Goal: Task Accomplishment & Management: Complete application form

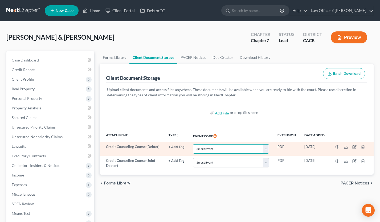
click at [220, 148] on select "Select Event Amended Chapter 11 Plan Amended Chapter 11 Small Business Plan Ame…" at bounding box center [231, 148] width 76 height 9
select select "10"
click at [193, 144] on select "Select Event Amended Chapter 11 Plan Amended Chapter 11 Small Business Plan Ame…" at bounding box center [231, 148] width 76 height 9
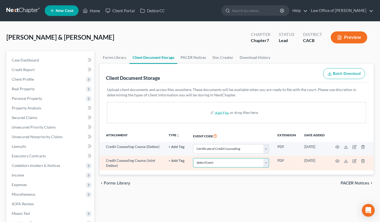
click at [221, 161] on select "Select Event Amended Chapter 11 Plan Amended Chapter 11 Small Business Plan Ame…" at bounding box center [231, 162] width 76 height 9
select select "10"
click at [193, 158] on select "Select Event Amended Chapter 11 Plan Amended Chapter 11 Small Business Plan Ame…" at bounding box center [231, 162] width 76 height 9
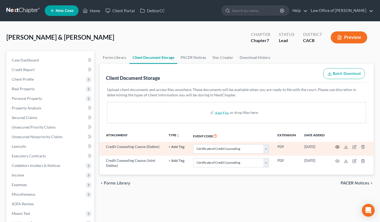
click at [338, 145] on icon "button" at bounding box center [337, 147] width 4 height 4
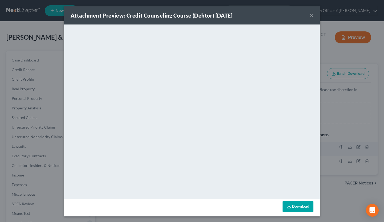
click at [311, 16] on div "Attachment Preview: Credit Counseling Course (Debtor) 09/11/2025 ×" at bounding box center [192, 15] width 256 height 18
click at [310, 17] on button "×" at bounding box center [312, 15] width 4 height 6
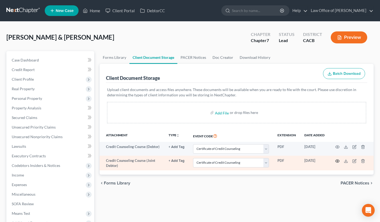
click at [337, 160] on icon "button" at bounding box center [337, 161] width 4 height 4
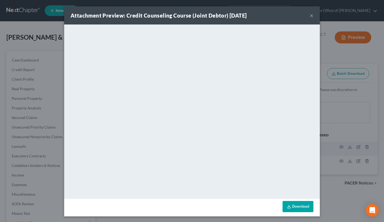
click at [310, 14] on button "×" at bounding box center [312, 15] width 4 height 6
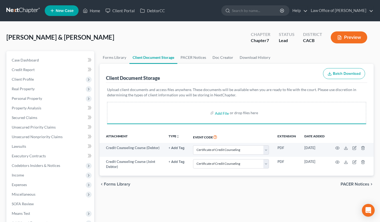
select select "10"
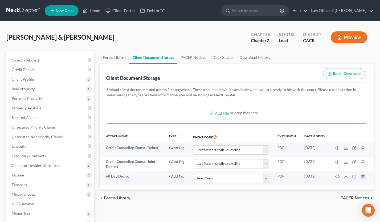
select select "10"
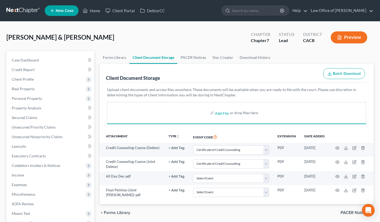
select select "10"
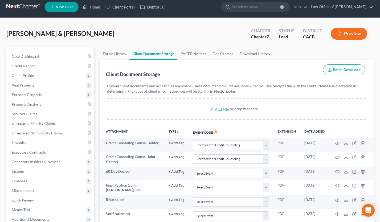
scroll to position [26, 0]
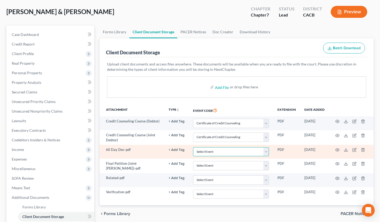
click at [212, 153] on select "Select Event Amended Chapter 11 Plan Amended Chapter 11 Small Business Plan Ame…" at bounding box center [231, 151] width 76 height 9
select select "30"
click at [193, 147] on select "Select Event Amended Chapter 11 Plan Amended Chapter 11 Small Business Plan Ame…" at bounding box center [231, 151] width 76 height 9
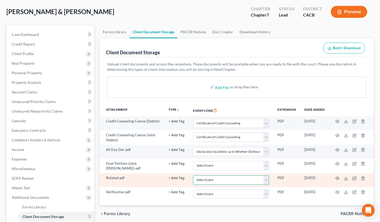
click at [212, 183] on select "Select Event Amended Chapter 11 Plan Amended Chapter 11 Small Business Plan Ame…" at bounding box center [231, 179] width 76 height 9
select select "65"
click at [193, 175] on select "Select Event Amended Chapter 11 Plan Amended Chapter 11 Small Business Plan Ame…" at bounding box center [231, 179] width 76 height 9
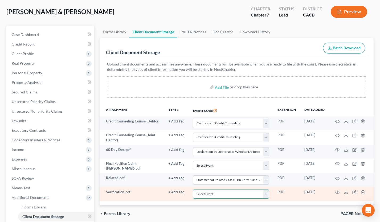
click at [215, 194] on select "Select Event Amended Chapter 11 Plan Amended Chapter 11 Small Business Plan Ame…" at bounding box center [231, 194] width 76 height 9
select select "72"
click at [193, 190] on select "Select Event Amended Chapter 11 Plan Amended Chapter 11 Small Business Plan Ame…" at bounding box center [231, 194] width 76 height 9
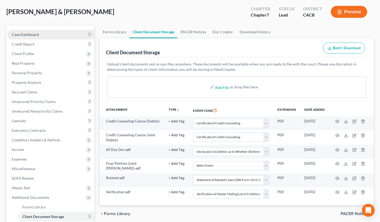
click at [50, 34] on link "Case Dashboard" at bounding box center [50, 35] width 87 height 10
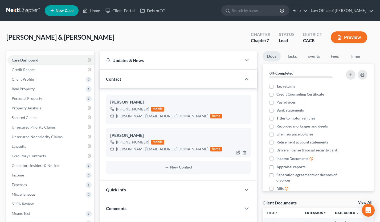
click at [134, 150] on div "Marlon.hernandez7485@gmail.com" at bounding box center [162, 148] width 92 height 5
copy div "Marlon.hernandez7485@gmail.com"
click at [149, 116] on div "carmen.peraza1109@gmail.com" at bounding box center [162, 115] width 92 height 5
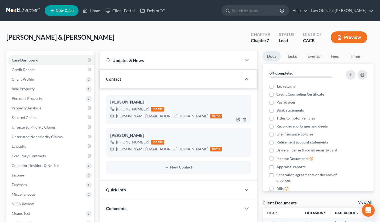
click at [149, 116] on div "carmen.peraza1109@gmail.com" at bounding box center [162, 115] width 92 height 5
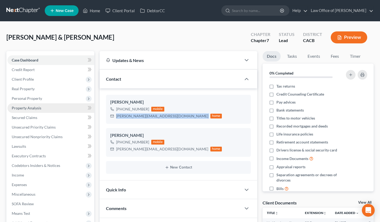
copy div "carmen.peraza1109@gmail.com"
click at [27, 8] on link at bounding box center [23, 11] width 34 height 10
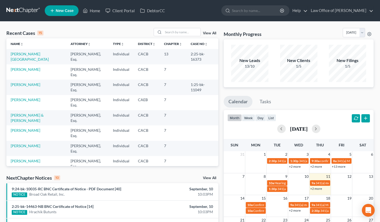
click at [319, 189] on link "+2 more" at bounding box center [316, 189] width 12 height 4
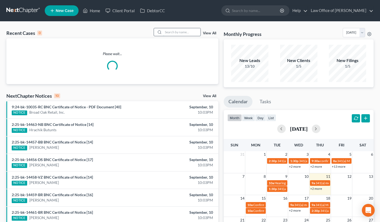
click at [176, 33] on input "search" at bounding box center [181, 32] width 37 height 8
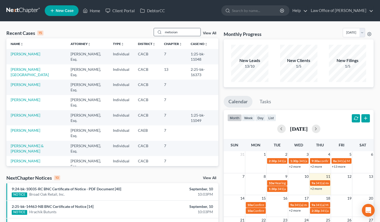
type input "metsoian"
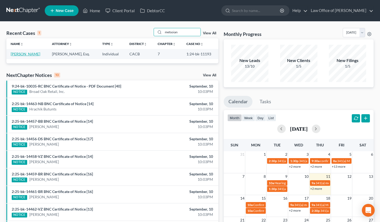
click at [28, 54] on link "[PERSON_NAME]" at bounding box center [26, 54] width 30 height 5
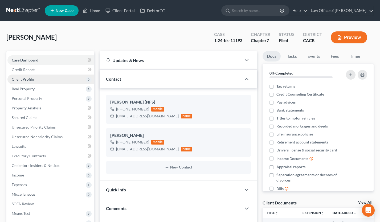
click at [34, 80] on span "Client Profile" at bounding box center [50, 80] width 87 height 10
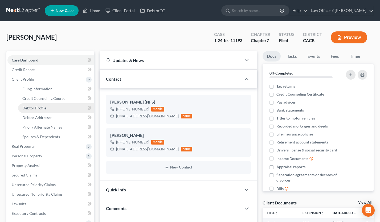
click at [40, 108] on span "Debtor Profile" at bounding box center [34, 108] width 24 height 5
select select "1"
select select "3"
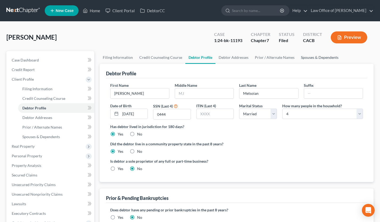
click at [327, 55] on link "Spouses & Dependents" at bounding box center [320, 57] width 44 height 13
